Goal: Information Seeking & Learning: Learn about a topic

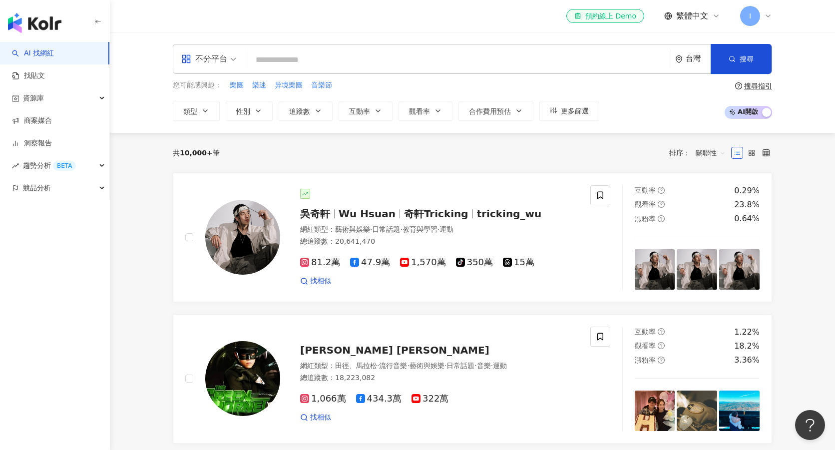
click at [237, 65] on div "不分平台" at bounding box center [209, 58] width 66 height 29
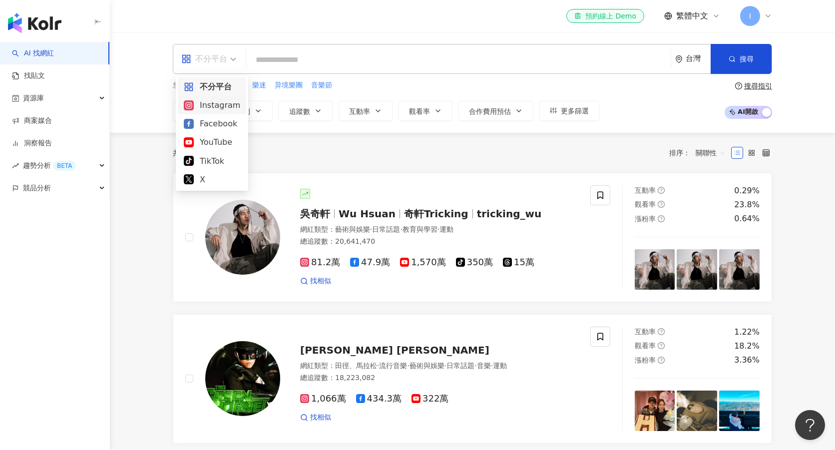
click at [223, 105] on div "Instagram" at bounding box center [212, 105] width 56 height 12
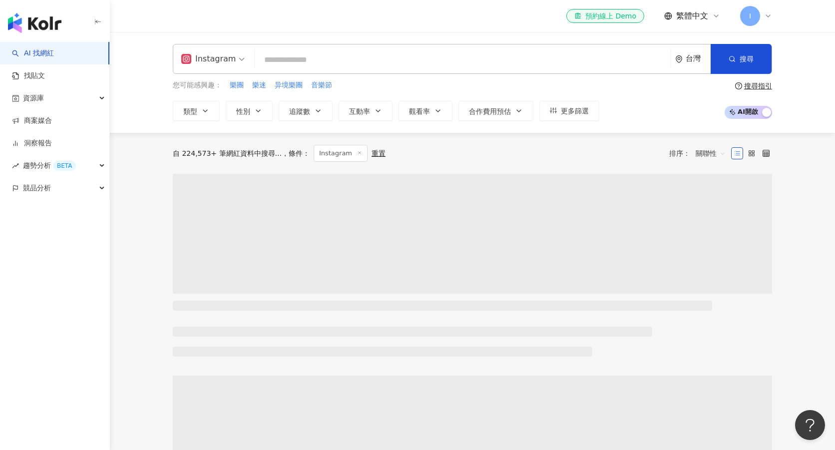
click at [262, 55] on input "search" at bounding box center [463, 59] width 408 height 19
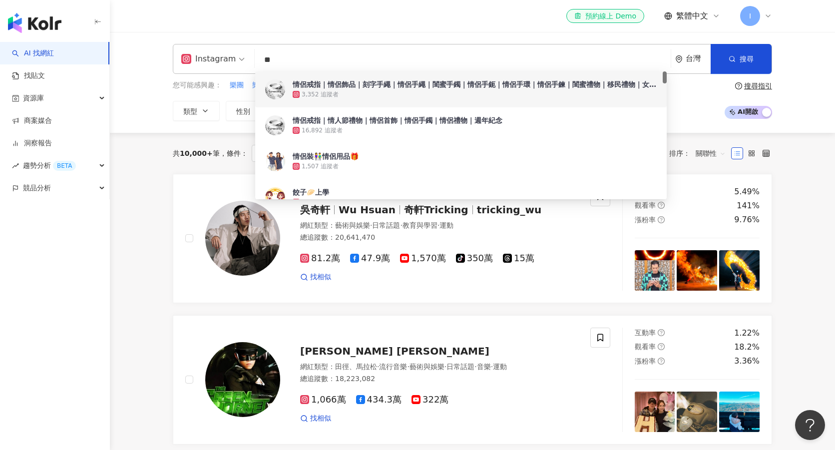
type input "**"
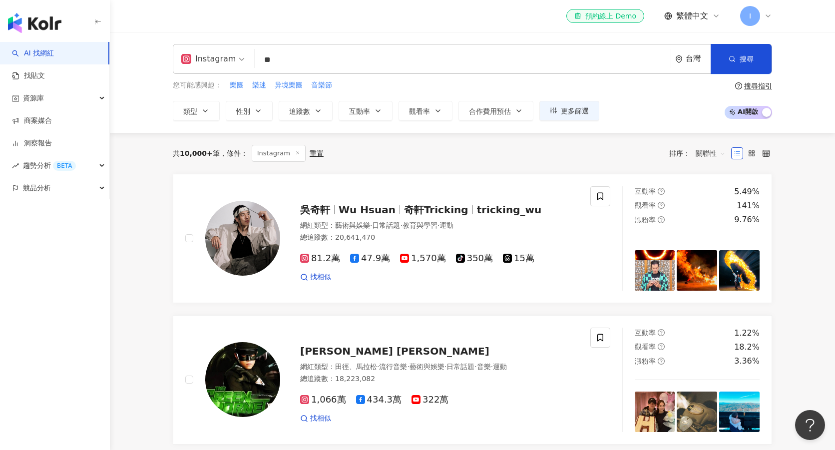
click at [402, 34] on div "Instagram 情侶 ** 台灣 搜尋 bdf7cf1b-9e6c-44a2-9007-180d490b7979 984a8d7c-0104-4867-a…" at bounding box center [472, 82] width 725 height 101
click at [576, 112] on span "更多篩選" at bounding box center [575, 111] width 28 height 8
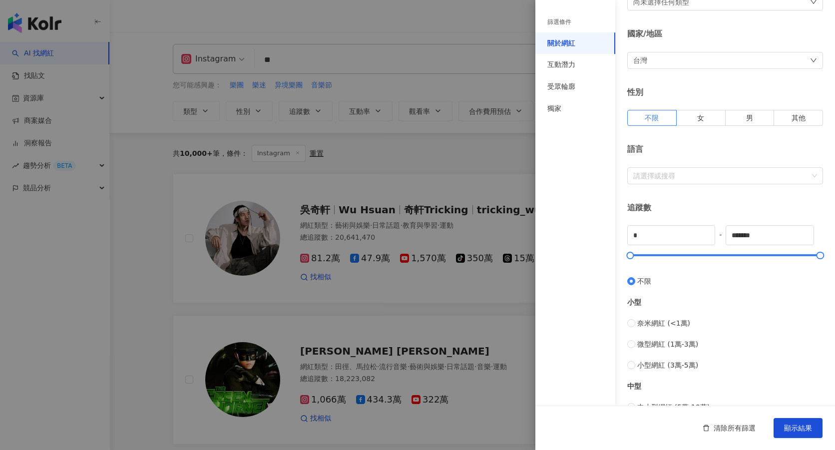
scroll to position [162, 0]
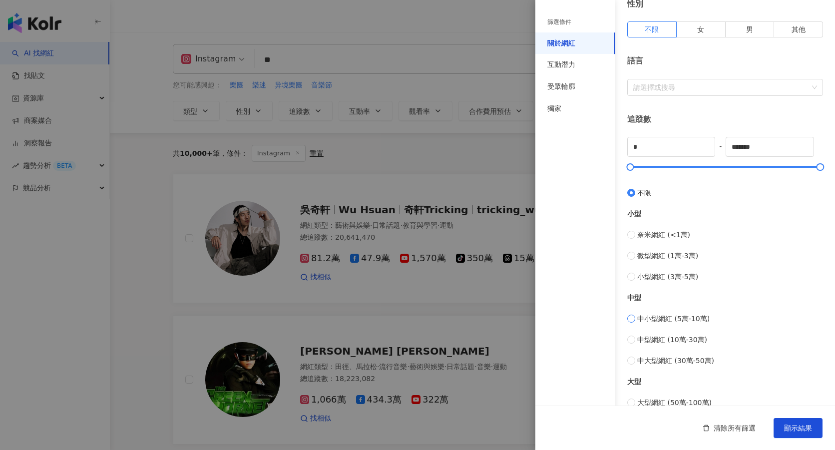
click at [685, 320] on span "中小型網紅 (5萬-10萬)" at bounding box center [673, 318] width 72 height 11
type input "*****"
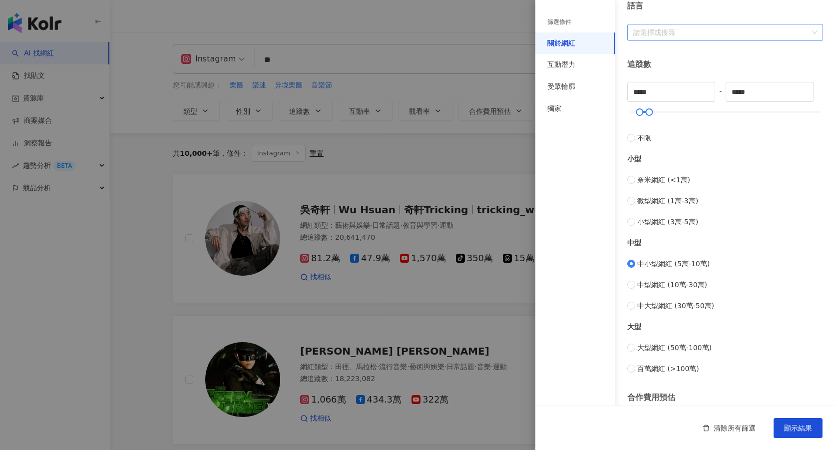
scroll to position [217, 0]
drag, startPoint x: 764, startPoint y: 90, endPoint x: 712, endPoint y: 93, distance: 52.6
click at [712, 93] on div "***** - ***** 不限 小型 奈米網紅 (<1萬) 微型網紅 (1萬-3萬) 小型網紅 (3萬-5萬) 中型 中小型網紅 (5萬-10萬) 中型網紅…" at bounding box center [725, 227] width 196 height 292
type input "*"
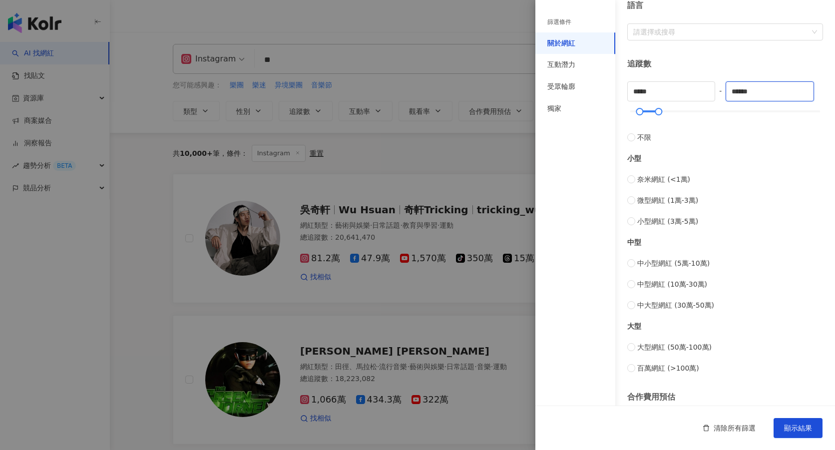
type input "******"
click at [760, 162] on div "小型" at bounding box center [725, 158] width 196 height 11
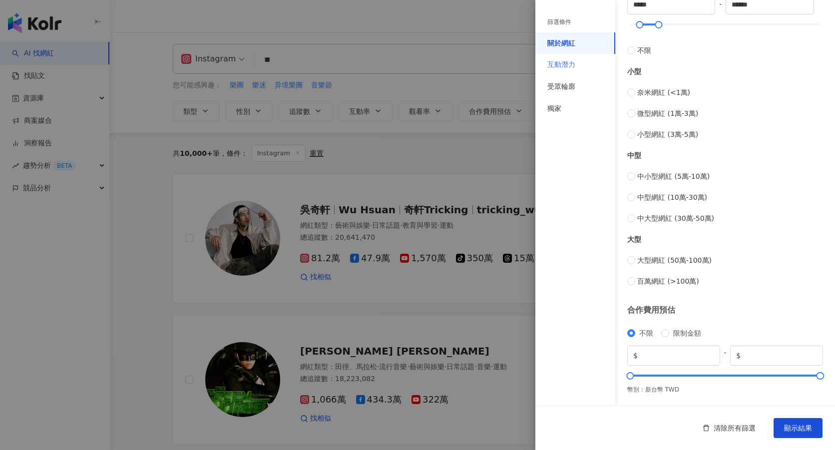
click at [583, 69] on div "互動潛力" at bounding box center [575, 65] width 80 height 22
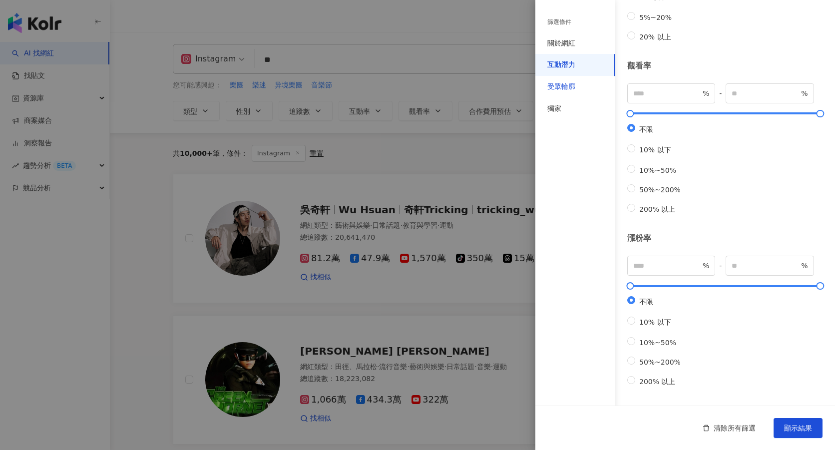
click at [574, 91] on div "受眾輪廓" at bounding box center [561, 87] width 28 height 10
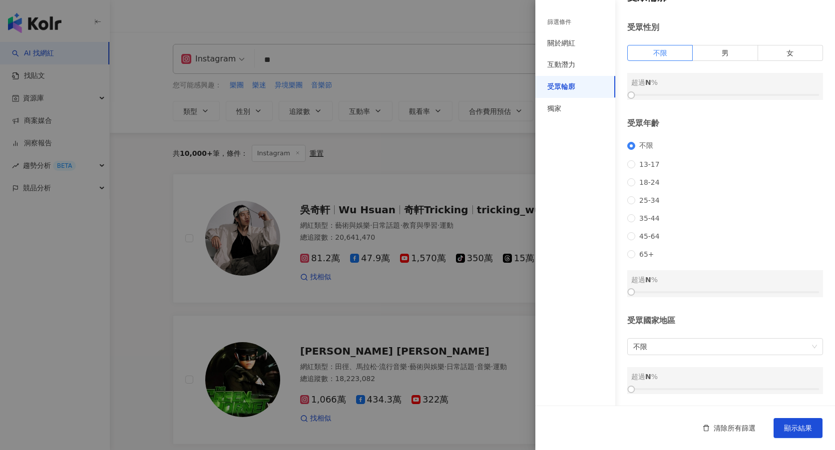
scroll to position [38, 0]
click at [571, 110] on div "獨家" at bounding box center [575, 109] width 80 height 22
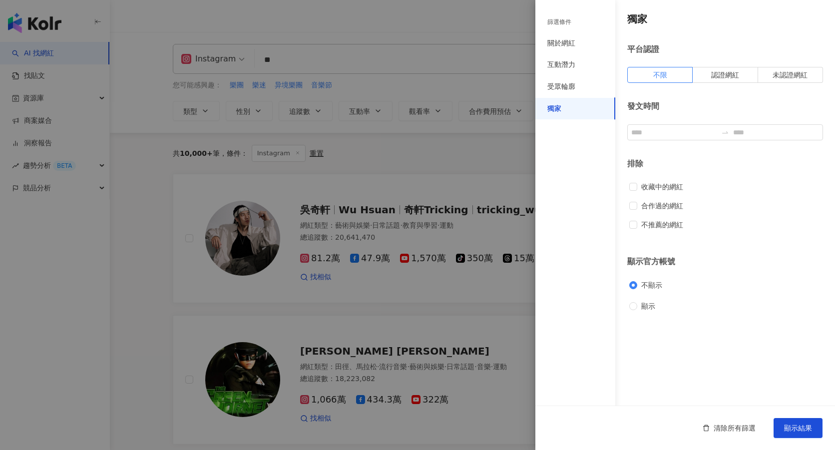
scroll to position [0, 0]
click at [556, 42] on div "關於網紅" at bounding box center [561, 43] width 28 height 10
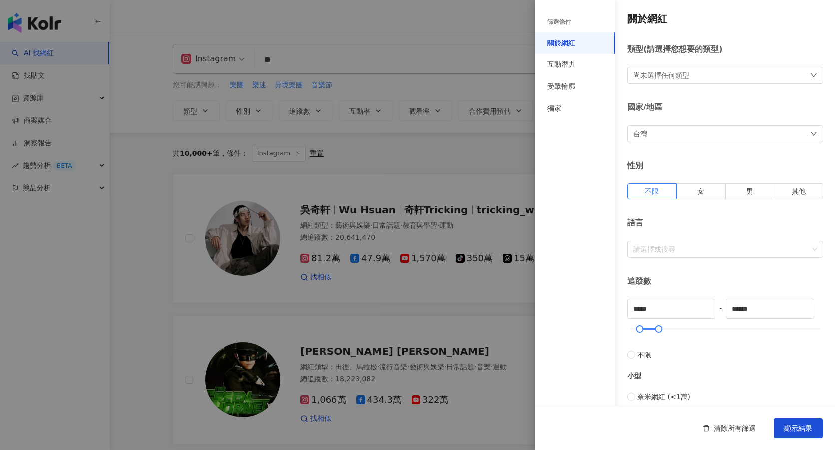
click at [718, 76] on div "尚未選擇任何類型" at bounding box center [725, 75] width 196 height 17
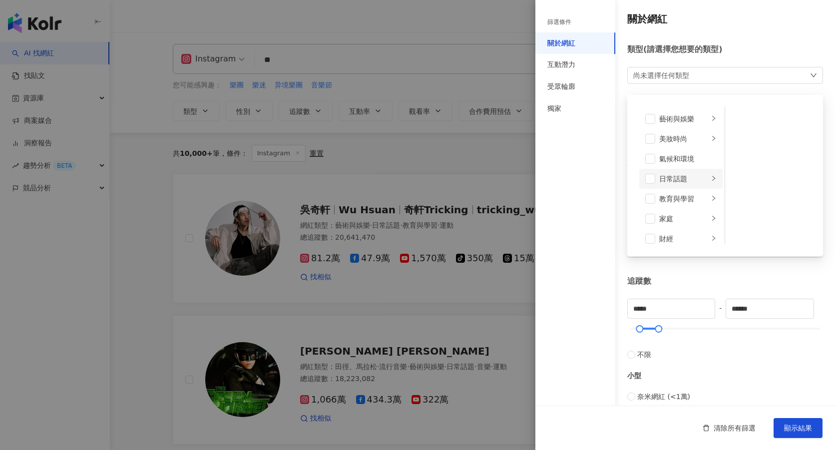
click at [680, 183] on div "日常話題" at bounding box center [683, 178] width 49 height 11
click at [682, 142] on div "美妝時尚" at bounding box center [683, 138] width 49 height 11
click at [682, 118] on div "藝術與娛樂" at bounding box center [683, 118] width 49 height 11
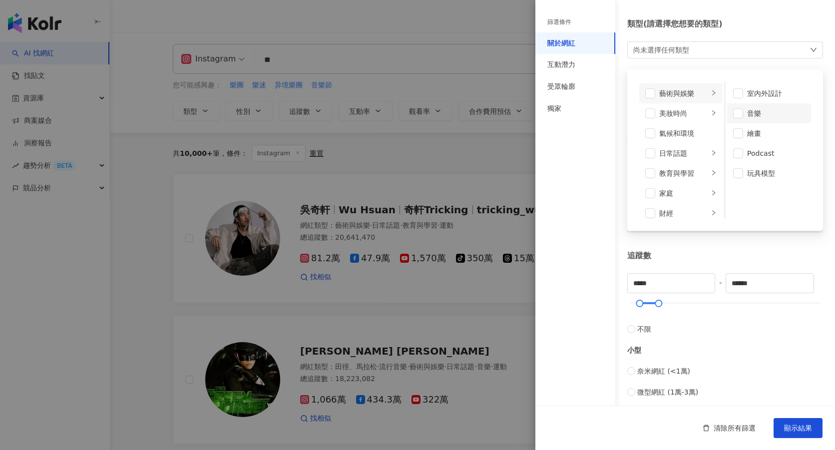
scroll to position [67, 0]
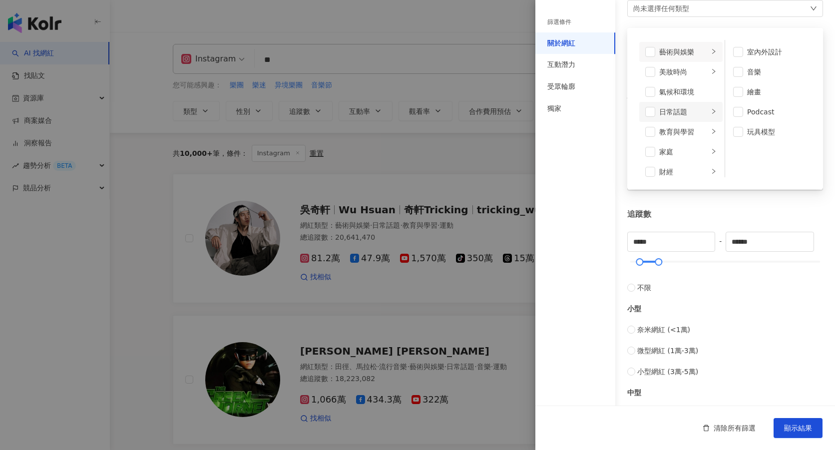
click at [676, 108] on div "日常話題" at bounding box center [683, 111] width 49 height 11
click at [689, 132] on div "教育與學習" at bounding box center [683, 131] width 49 height 11
click at [675, 158] on li "家庭" at bounding box center [680, 152] width 83 height 20
click at [674, 169] on div "財經" at bounding box center [683, 171] width 49 height 11
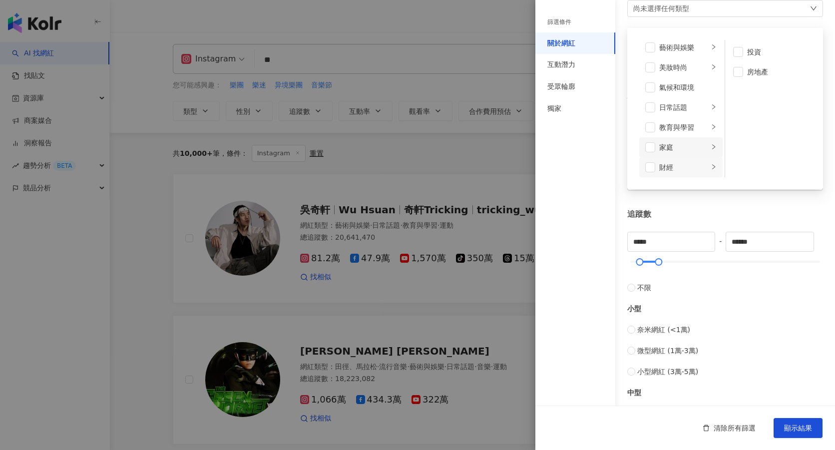
click at [679, 153] on li "家庭" at bounding box center [680, 147] width 83 height 20
click at [678, 134] on div "教育與學習" at bounding box center [683, 131] width 49 height 11
click at [677, 116] on div "日常話題" at bounding box center [683, 111] width 49 height 11
click at [676, 91] on div "氣候和環境" at bounding box center [687, 91] width 57 height 11
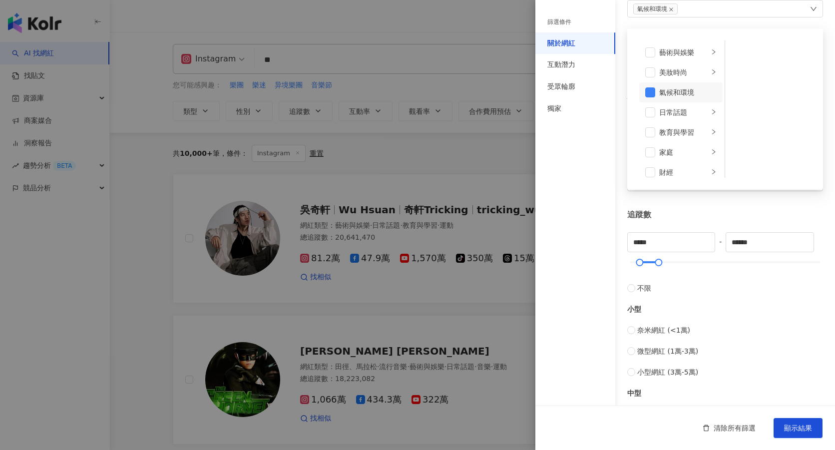
click at [671, 94] on div "氣候和環境" at bounding box center [687, 92] width 57 height 11
click at [679, 113] on div "生活風格" at bounding box center [683, 110] width 49 height 11
click at [679, 130] on div "影視娛樂" at bounding box center [683, 130] width 49 height 11
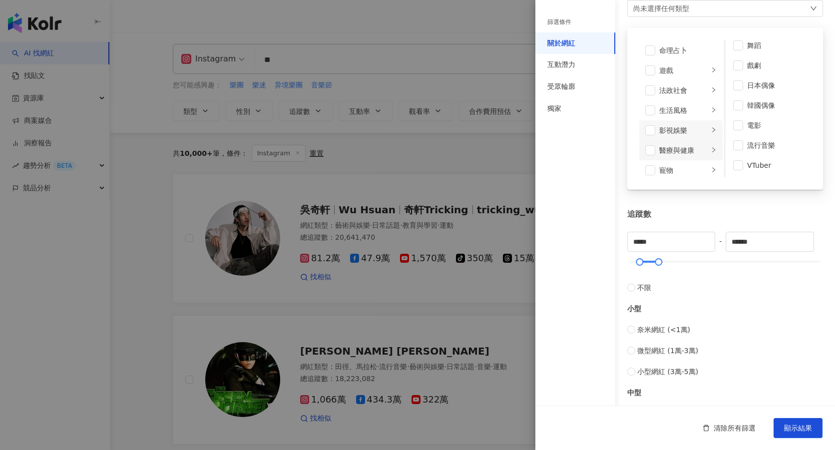
click at [676, 150] on div "醫療與健康" at bounding box center [683, 150] width 49 height 11
click at [678, 111] on div "生活風格" at bounding box center [683, 110] width 49 height 11
click at [680, 94] on div "法政社會" at bounding box center [683, 90] width 49 height 11
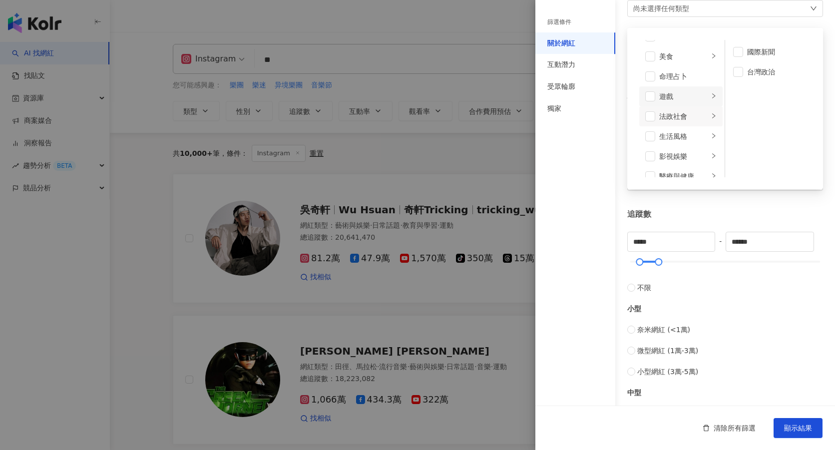
click at [675, 95] on div "遊戲" at bounding box center [683, 96] width 49 height 11
click at [674, 77] on div "命理占卜" at bounding box center [687, 76] width 57 height 11
click at [665, 119] on li "命理占卜" at bounding box center [680, 112] width 83 height 20
click at [671, 91] on div "美食" at bounding box center [683, 91] width 49 height 11
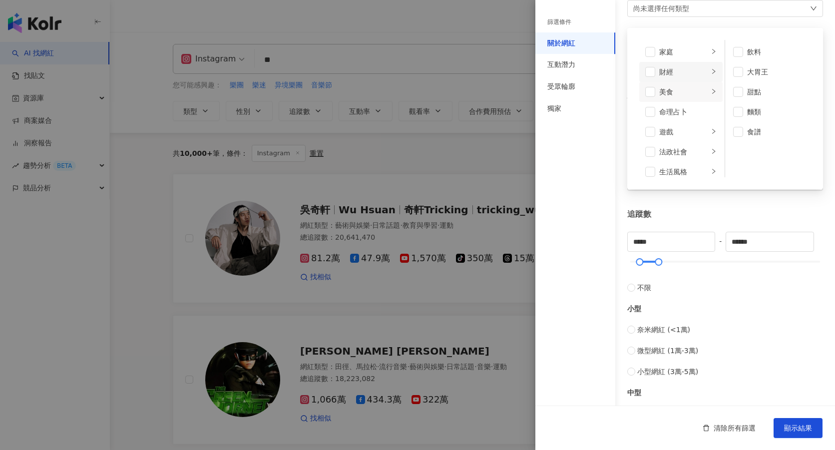
click at [674, 71] on div "財經" at bounding box center [683, 71] width 49 height 11
click at [675, 48] on div "家庭" at bounding box center [683, 51] width 49 height 11
click at [683, 115] on div "家庭" at bounding box center [683, 116] width 49 height 11
click at [682, 101] on div "教育與學習" at bounding box center [683, 96] width 49 height 11
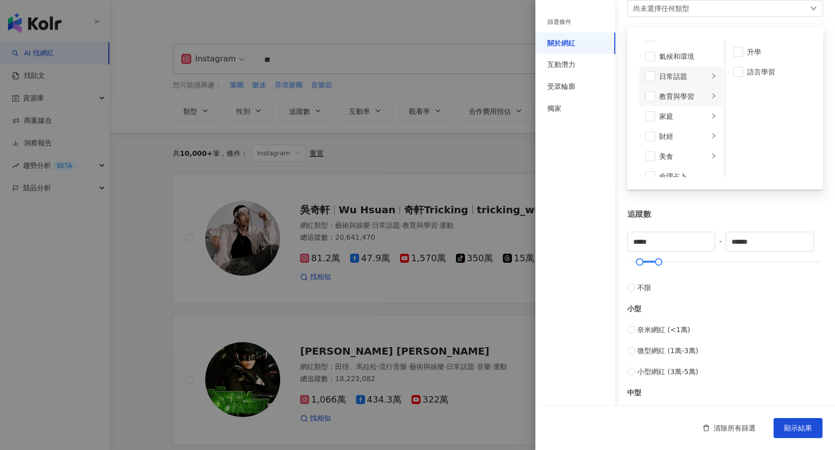
click at [682, 78] on div "日常話題" at bounding box center [683, 76] width 49 height 11
click at [685, 94] on div "氣候和環境" at bounding box center [687, 91] width 57 height 11
click at [673, 89] on div "氣候和環境" at bounding box center [687, 92] width 57 height 11
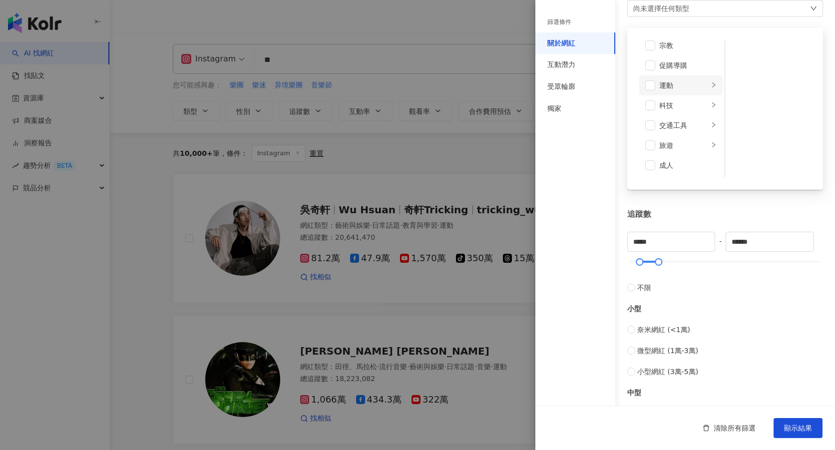
click at [680, 88] on div "運動" at bounding box center [683, 85] width 49 height 11
click at [670, 112] on li "科技" at bounding box center [680, 105] width 83 height 20
click at [676, 127] on div "交通工具" at bounding box center [683, 125] width 49 height 11
click at [679, 147] on div "旅遊" at bounding box center [683, 145] width 49 height 11
click at [676, 164] on div "成人" at bounding box center [687, 165] width 57 height 11
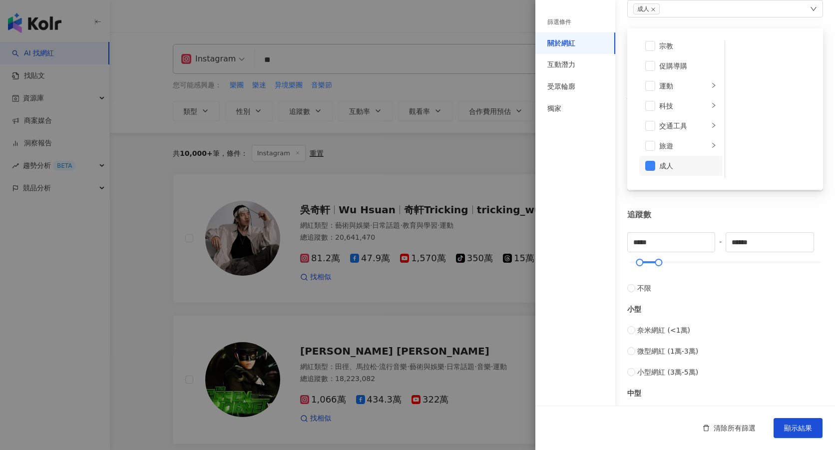
click at [672, 166] on div "成人" at bounding box center [687, 165] width 57 height 11
click at [811, 421] on button "顯示結果" at bounding box center [798, 428] width 49 height 20
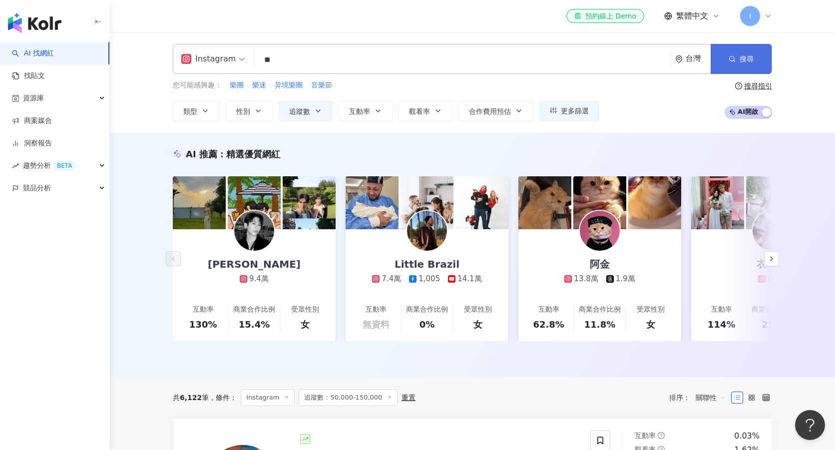
click at [738, 69] on button "搜尋" at bounding box center [741, 59] width 61 height 30
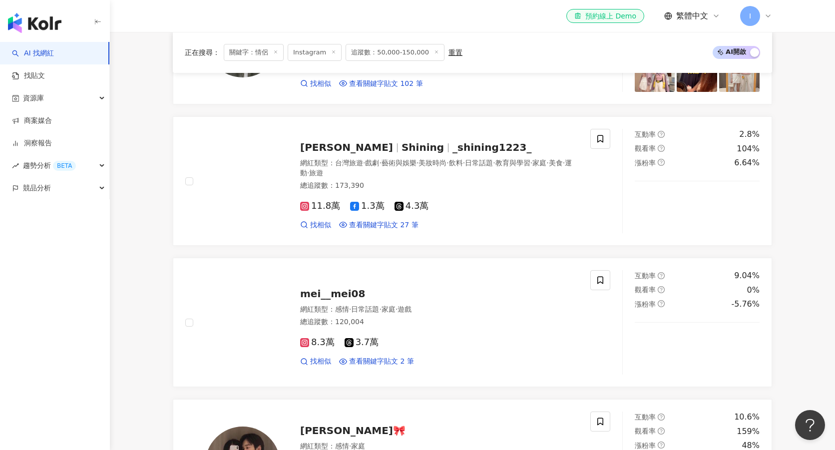
scroll to position [1218, 0]
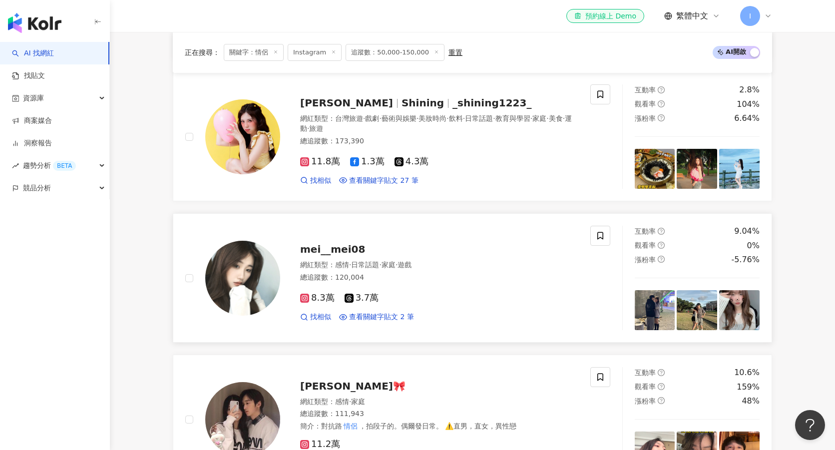
click at [341, 254] on span "mei__mei08" at bounding box center [332, 249] width 65 height 12
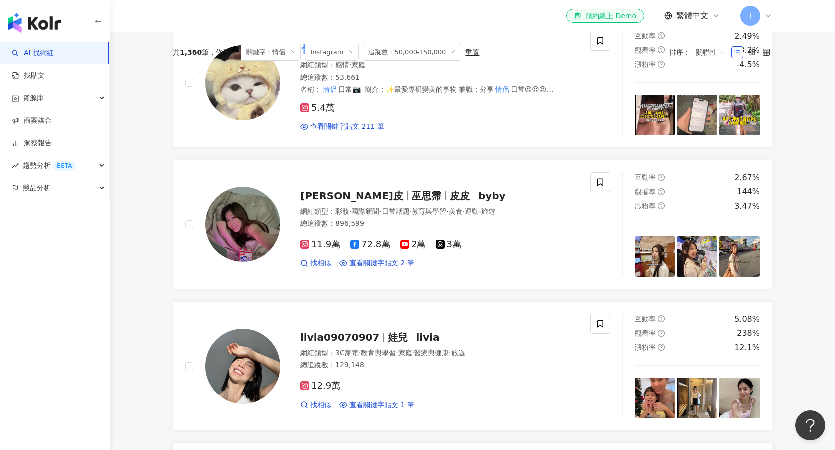
scroll to position [0, 0]
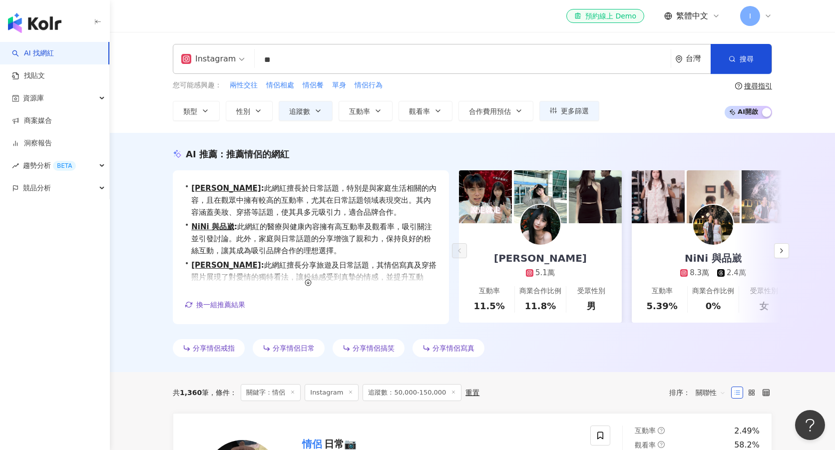
click at [289, 56] on input "**" at bounding box center [463, 59] width 408 height 19
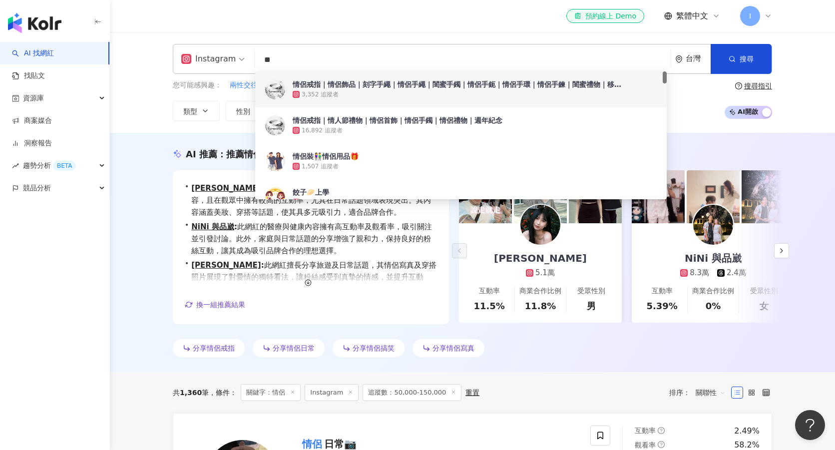
type input "*"
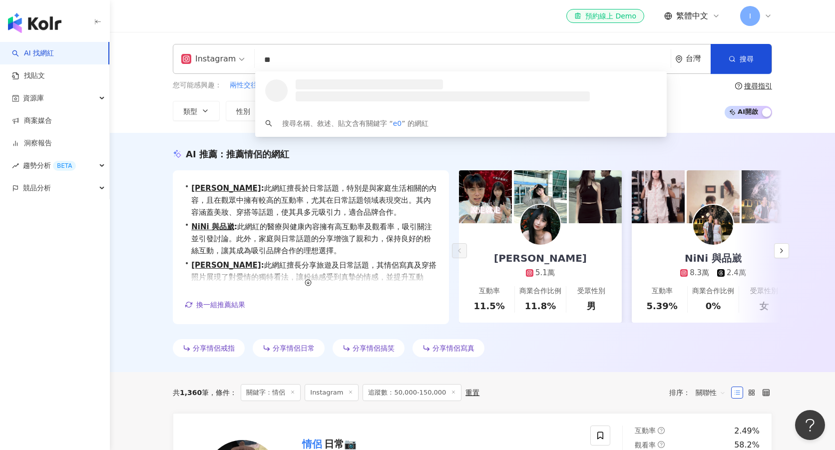
type input "*"
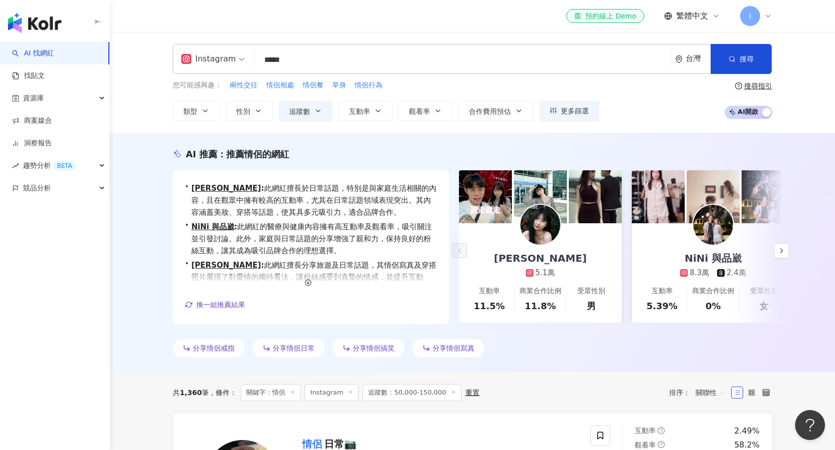
type input "*****"
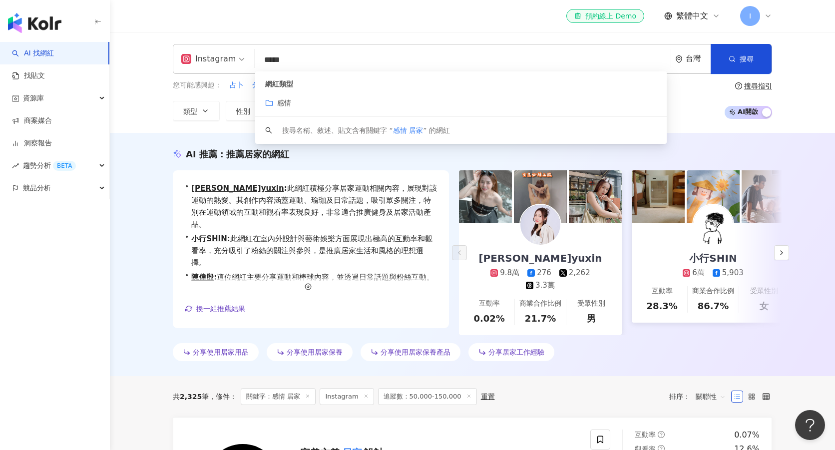
click at [148, 121] on div "Instagram ***** 台灣 搜尋 customizedTag 網紅類型 感情 搜尋名稱、敘述、貼文含有關鍵字 “ 感情 居家 ” 的網紅 您可能感興…" at bounding box center [472, 82] width 725 height 101
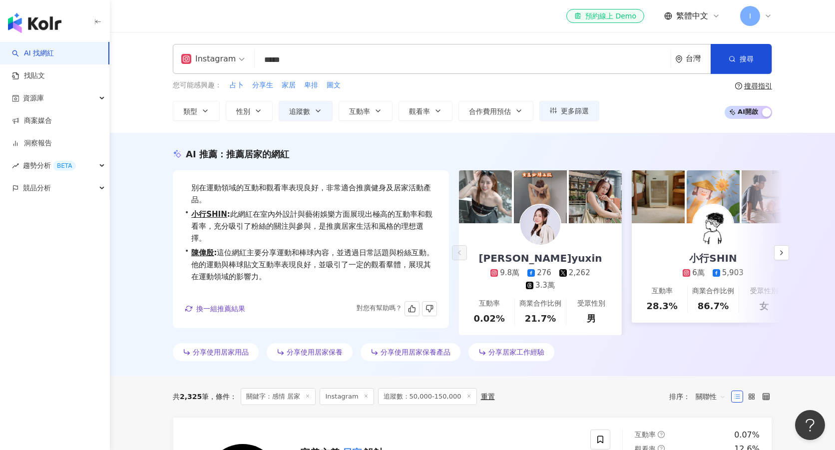
scroll to position [109, 0]
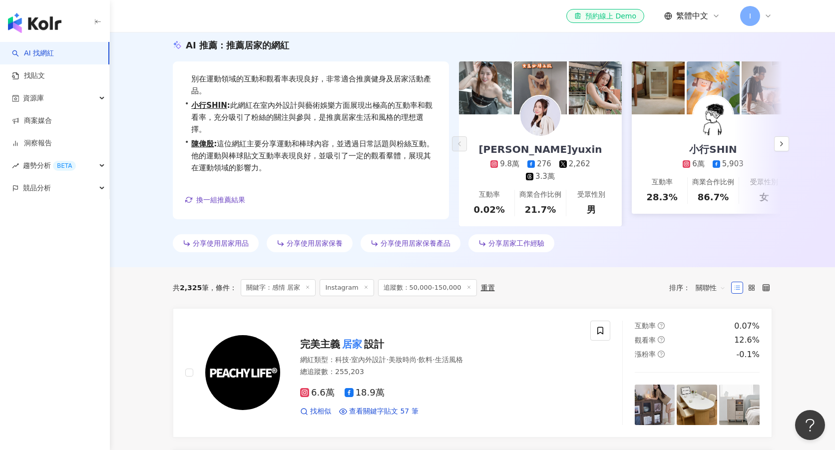
click at [305, 285] on icon at bounding box center [307, 287] width 5 height 5
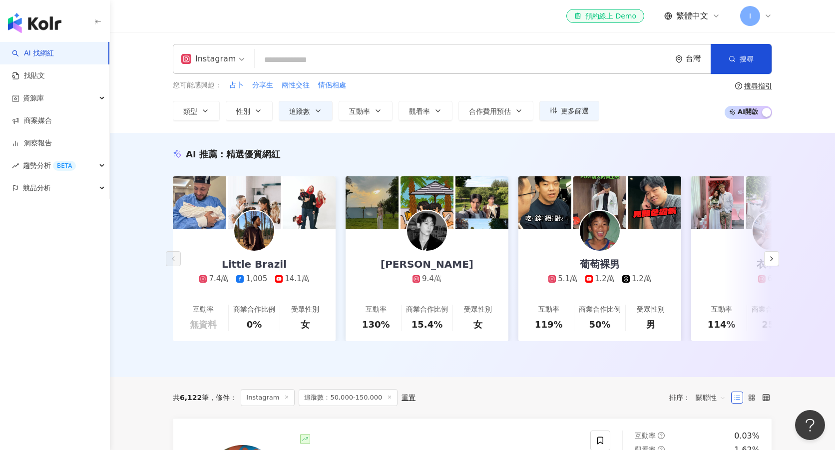
scroll to position [50, 0]
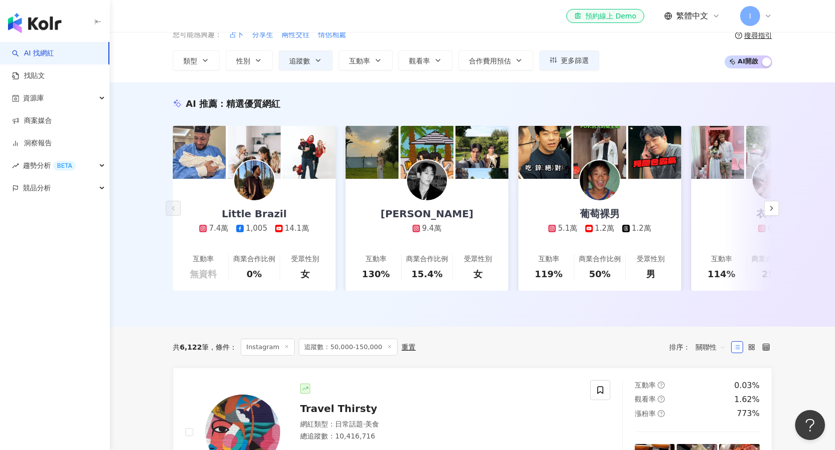
click at [403, 347] on div "重置" at bounding box center [409, 347] width 14 height 8
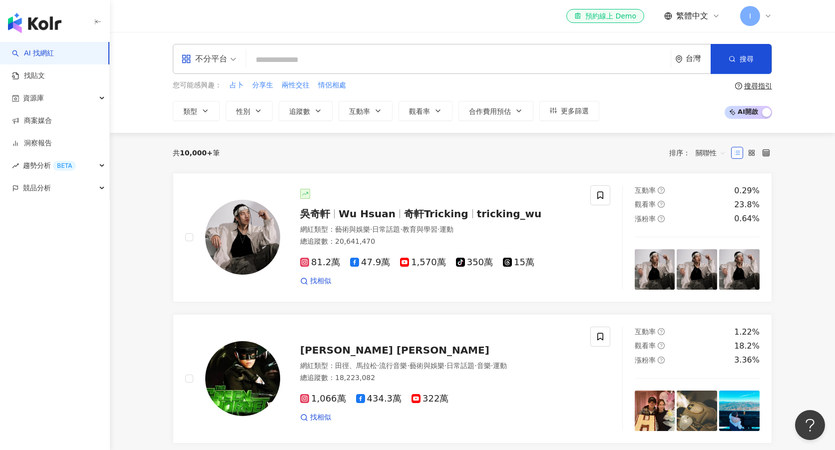
click at [214, 61] on div "不分平台" at bounding box center [204, 59] width 46 height 16
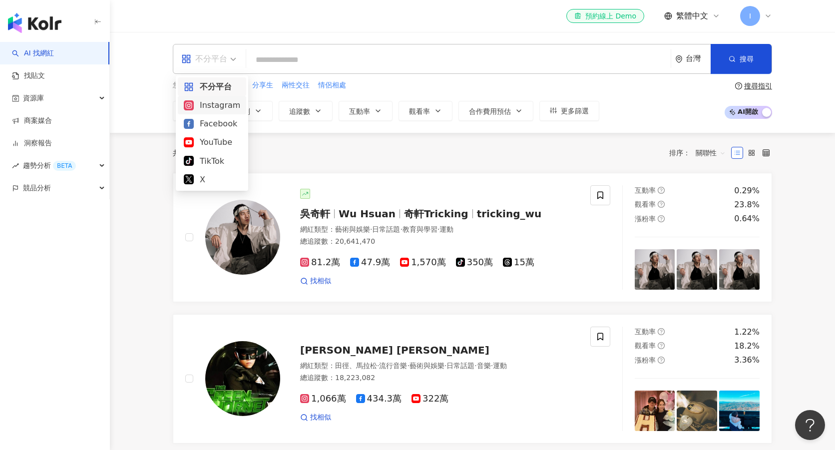
click at [217, 102] on div "Instagram" at bounding box center [212, 105] width 56 height 12
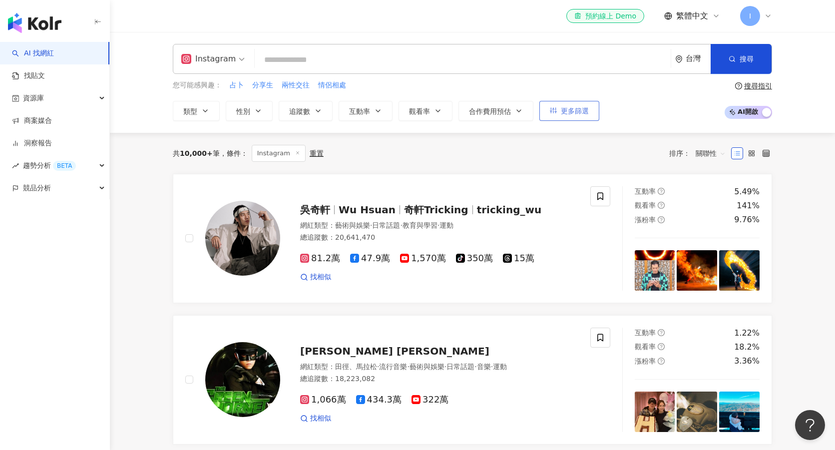
click at [567, 112] on span "更多篩選" at bounding box center [575, 111] width 28 height 8
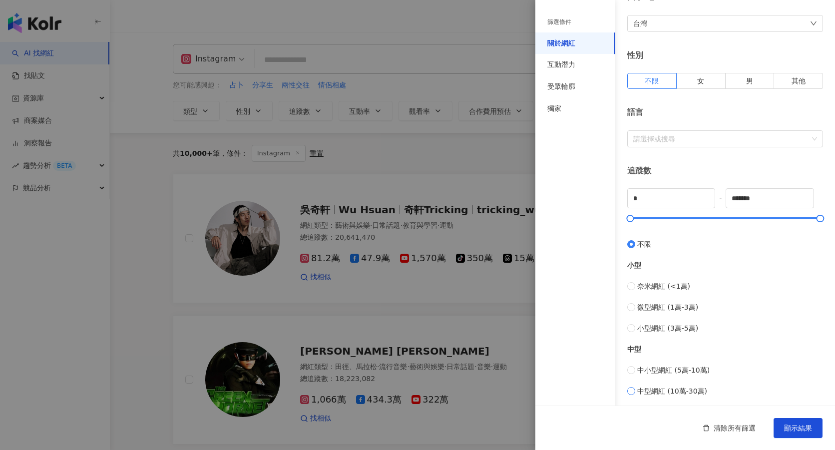
scroll to position [158, 0]
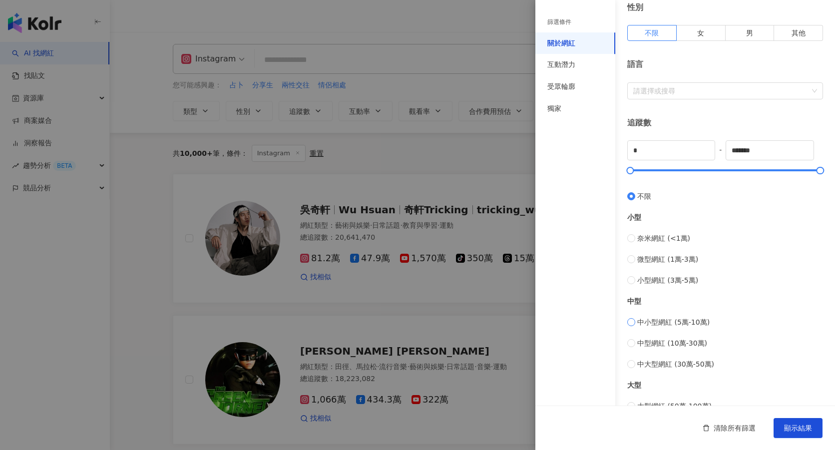
click at [675, 321] on span "中小型網紅 (5萬-10萬)" at bounding box center [673, 322] width 72 height 11
type input "*****"
drag, startPoint x: 763, startPoint y: 153, endPoint x: 713, endPoint y: 157, distance: 50.1
click at [717, 156] on div "***** - ***** 不限 小型 奈米網紅 (<1萬) 微型網紅 (1萬-3萬) 小型網紅 (3萬-5萬) 中型 中小型網紅 (5萬-10萬) 中型網紅…" at bounding box center [725, 286] width 196 height 292
type input "*"
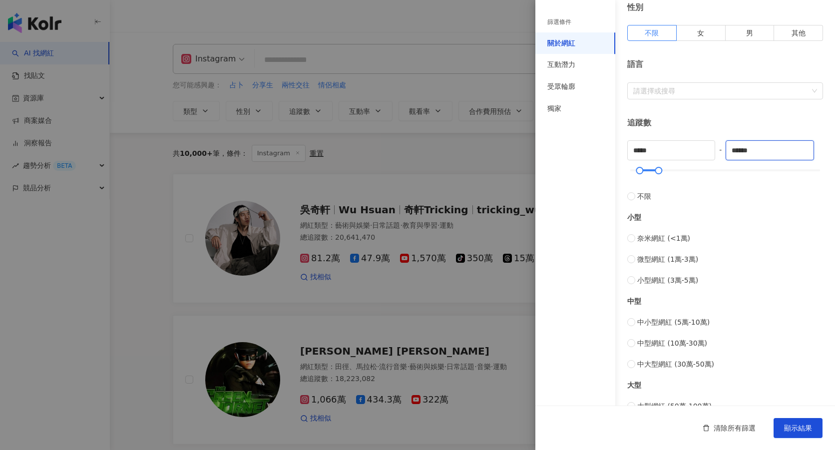
type input "******"
click at [741, 124] on div "追蹤數" at bounding box center [725, 122] width 196 height 11
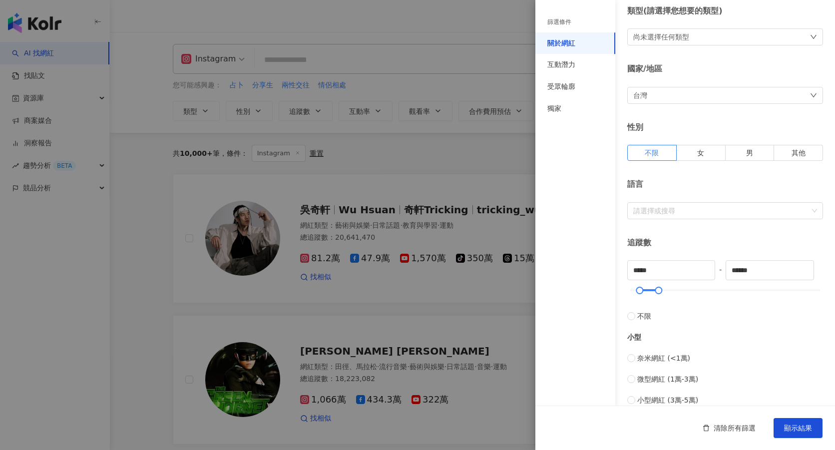
scroll to position [0, 0]
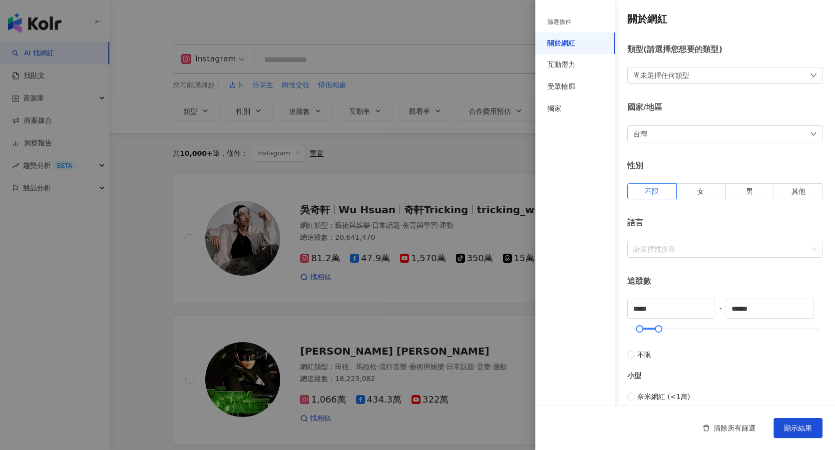
click at [685, 75] on div "尚未選擇任何類型" at bounding box center [661, 75] width 56 height 11
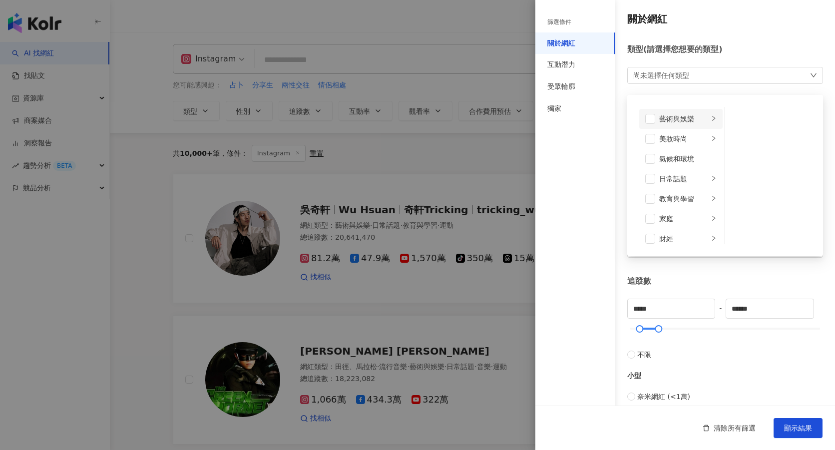
click at [688, 118] on div "藝術與娛樂" at bounding box center [683, 118] width 49 height 11
click at [688, 146] on li "美妝時尚" at bounding box center [680, 139] width 83 height 20
click at [685, 162] on div "氣候和環境" at bounding box center [687, 158] width 57 height 11
click at [684, 180] on div "日常話題" at bounding box center [683, 179] width 49 height 11
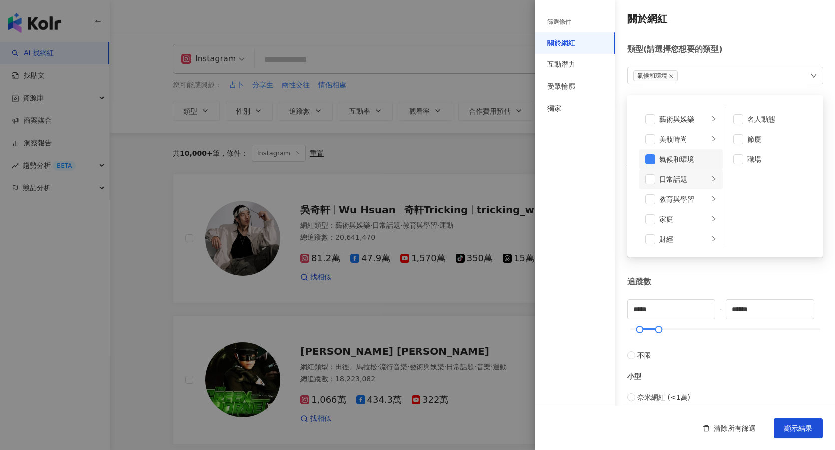
click at [674, 160] on div "氣候和環境" at bounding box center [687, 159] width 57 height 11
click at [674, 178] on div "日常話題" at bounding box center [683, 178] width 49 height 11
click at [679, 200] on div "教育與學習" at bounding box center [683, 198] width 49 height 11
click at [684, 219] on div "家庭" at bounding box center [683, 218] width 49 height 11
click at [684, 244] on div "藝術與娛樂 美妝時尚 氣候和環境 日常話題 教育與學習 家庭 財經 美食 命理占卜 遊戲 法政社會 生活風格 影視娛樂 醫療與健康 寵物 攝影 感情 宗教 促…" at bounding box center [725, 175] width 184 height 149
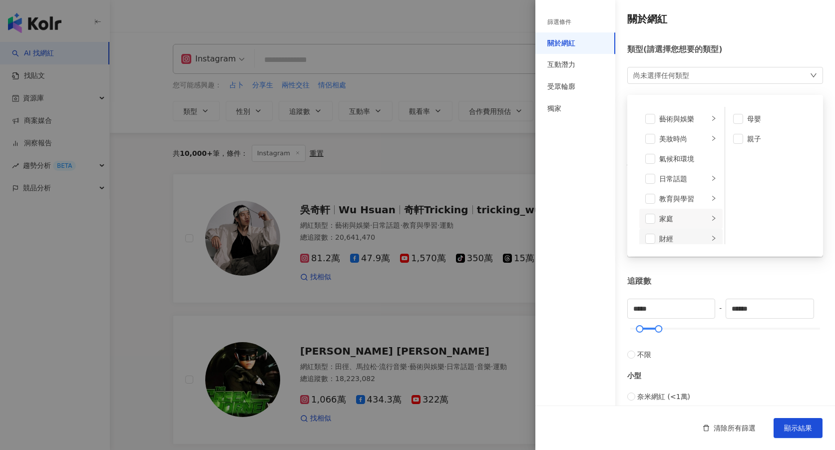
click at [680, 236] on div "財經" at bounding box center [683, 238] width 49 height 11
click at [675, 184] on div "美食" at bounding box center [683, 187] width 49 height 11
click at [684, 208] on div "命理占卜" at bounding box center [687, 207] width 57 height 11
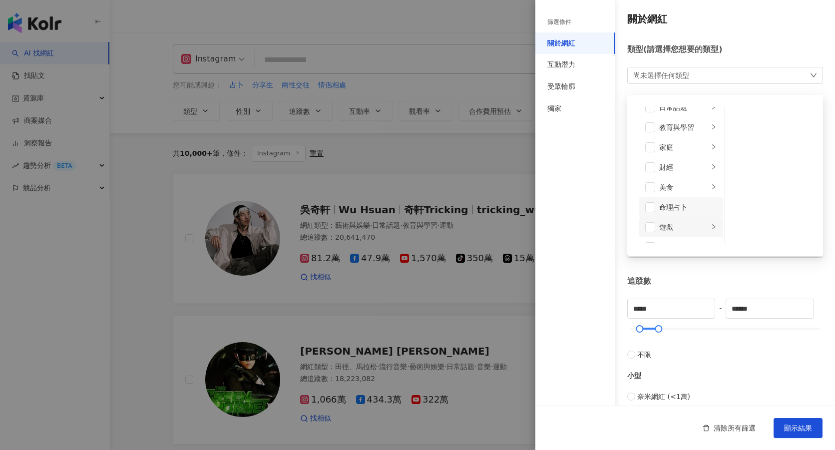
click at [679, 225] on div "遊戲" at bounding box center [683, 227] width 49 height 11
click at [675, 205] on div "法政社會" at bounding box center [683, 205] width 49 height 11
click at [677, 224] on div "生活風格" at bounding box center [683, 225] width 49 height 11
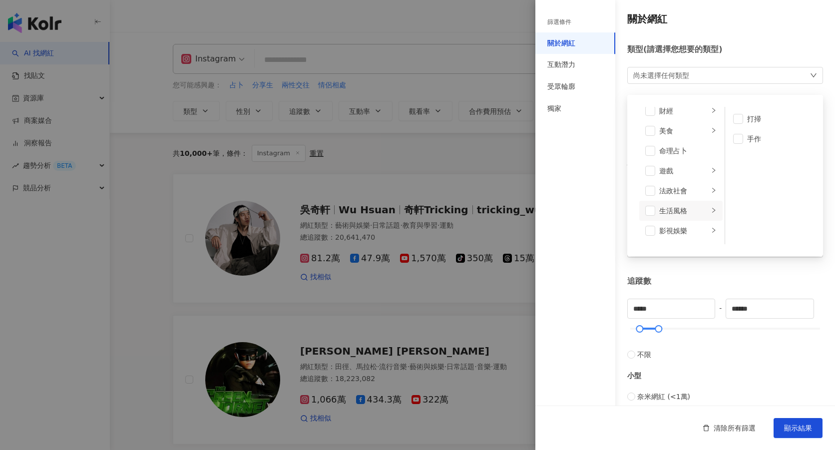
click at [679, 218] on li "生活風格" at bounding box center [680, 211] width 83 height 20
click at [680, 231] on div "影視娛樂" at bounding box center [683, 230] width 49 height 11
click at [679, 230] on div "醫療與健康" at bounding box center [683, 234] width 49 height 11
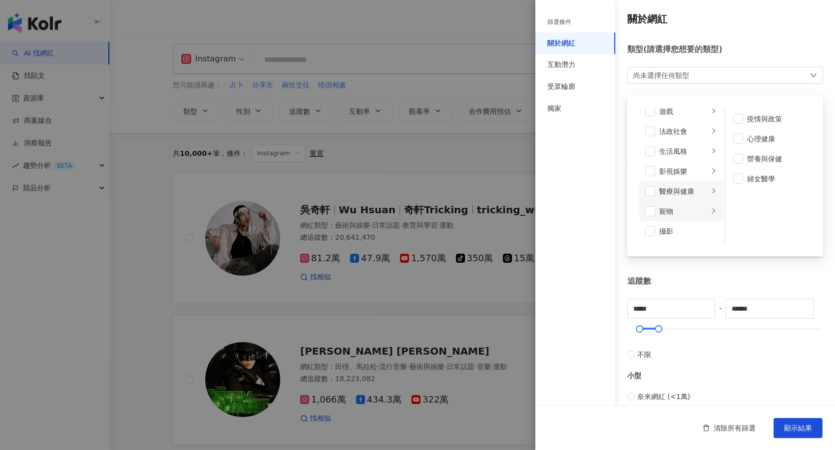
click at [676, 215] on div "寵物" at bounding box center [683, 211] width 49 height 11
click at [673, 227] on div "攝影" at bounding box center [687, 231] width 57 height 11
click at [670, 229] on div "攝影" at bounding box center [687, 231] width 57 height 11
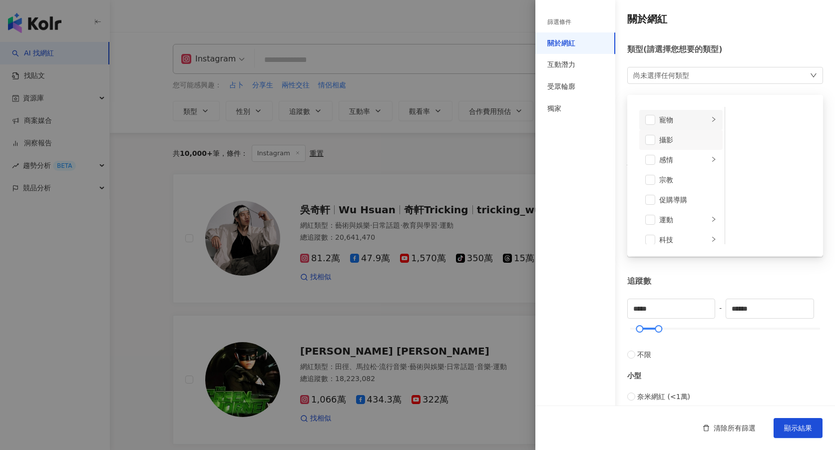
scroll to position [290, 0]
click at [672, 148] on div "感情" at bounding box center [683, 148] width 49 height 11
click at [672, 166] on div "宗教" at bounding box center [687, 168] width 57 height 11
click at [670, 167] on div "宗教" at bounding box center [687, 168] width 57 height 11
click at [674, 185] on div "促購導購" at bounding box center [687, 188] width 57 height 11
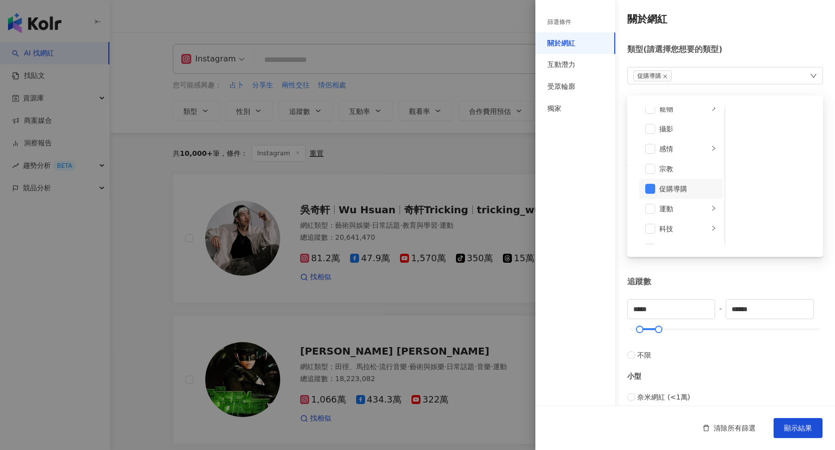
click at [674, 185] on div "促購導購" at bounding box center [687, 188] width 57 height 11
click at [676, 153] on div "生活風格" at bounding box center [683, 153] width 49 height 11
click at [737, 120] on span at bounding box center [738, 119] width 10 height 10
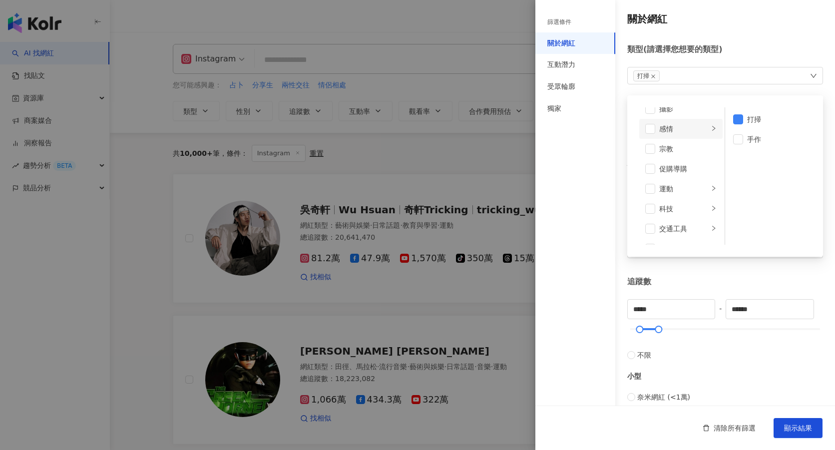
click at [668, 130] on div "感情" at bounding box center [683, 128] width 49 height 11
click at [647, 132] on span at bounding box center [650, 129] width 10 height 10
click at [798, 419] on button "顯示結果" at bounding box center [798, 428] width 49 height 20
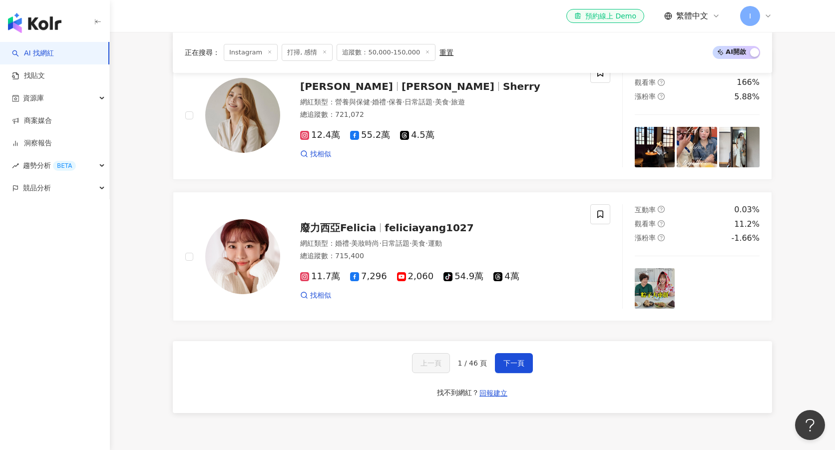
scroll to position [1792, 0]
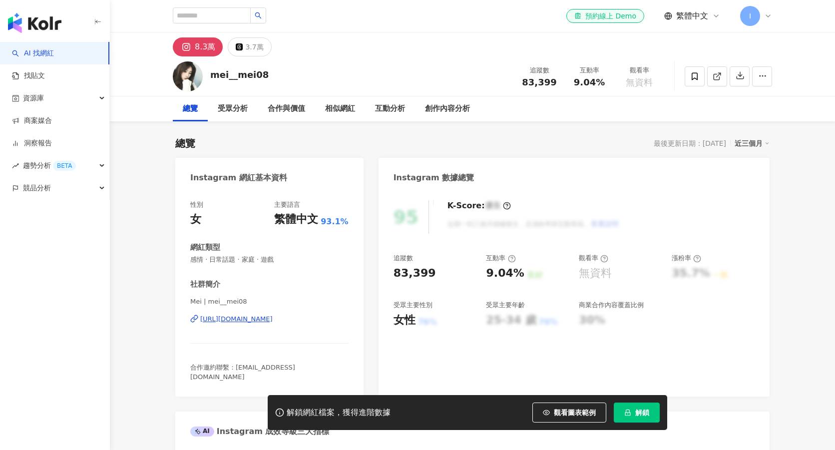
click at [262, 320] on div "https://www.instagram.com/mei__mei08/" at bounding box center [236, 319] width 72 height 9
